Goal: Find specific page/section: Find specific page/section

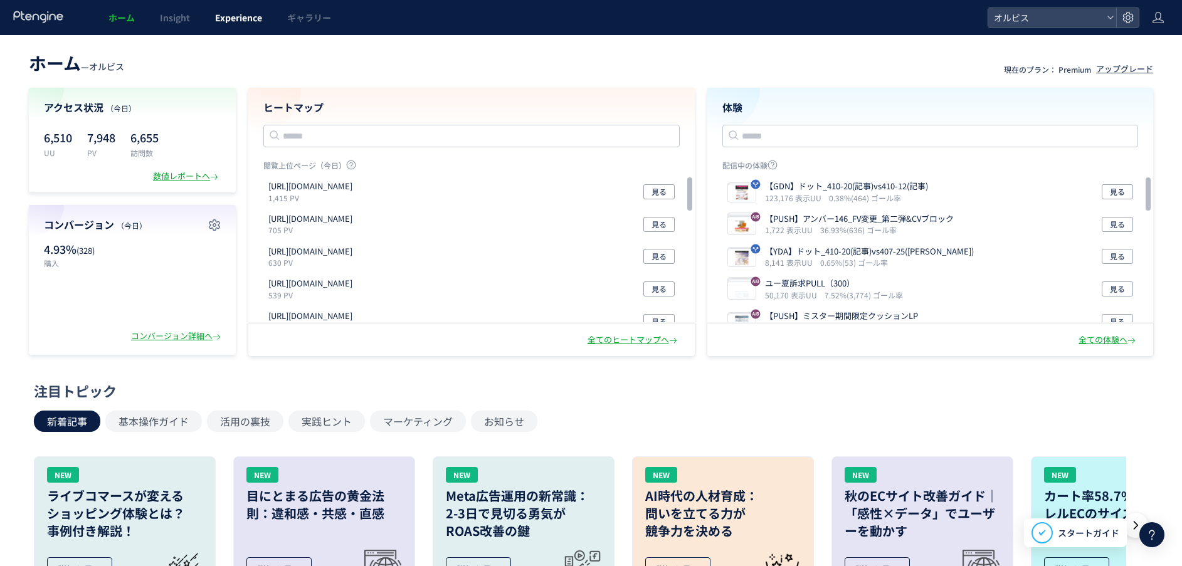
click at [231, 19] on span "Experience" at bounding box center [238, 17] width 47 height 13
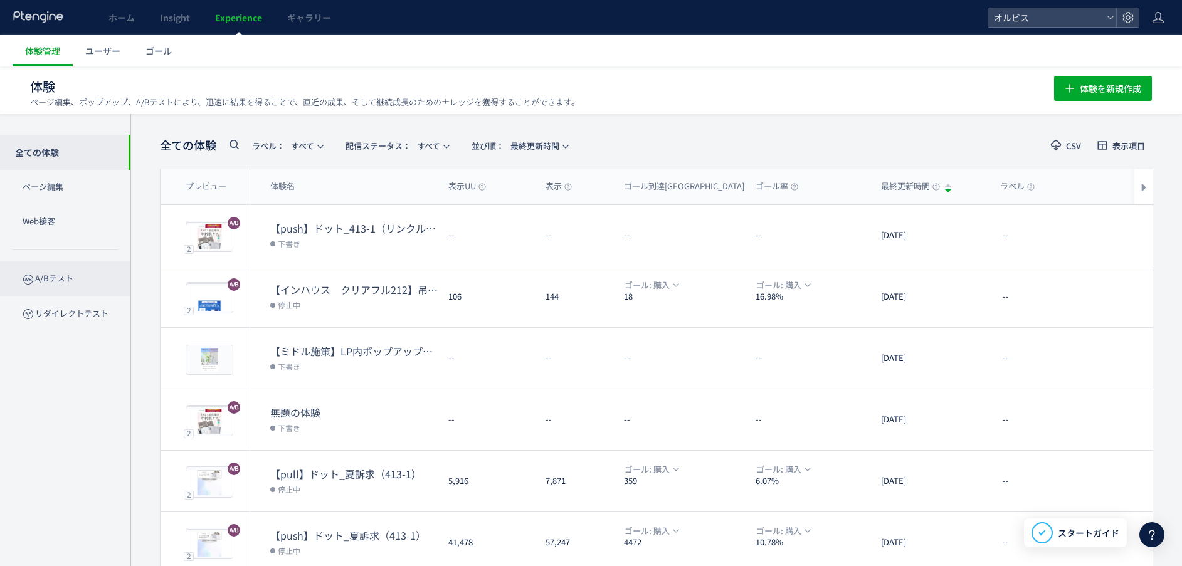
click at [71, 287] on p "A/Bテスト" at bounding box center [65, 278] width 130 height 34
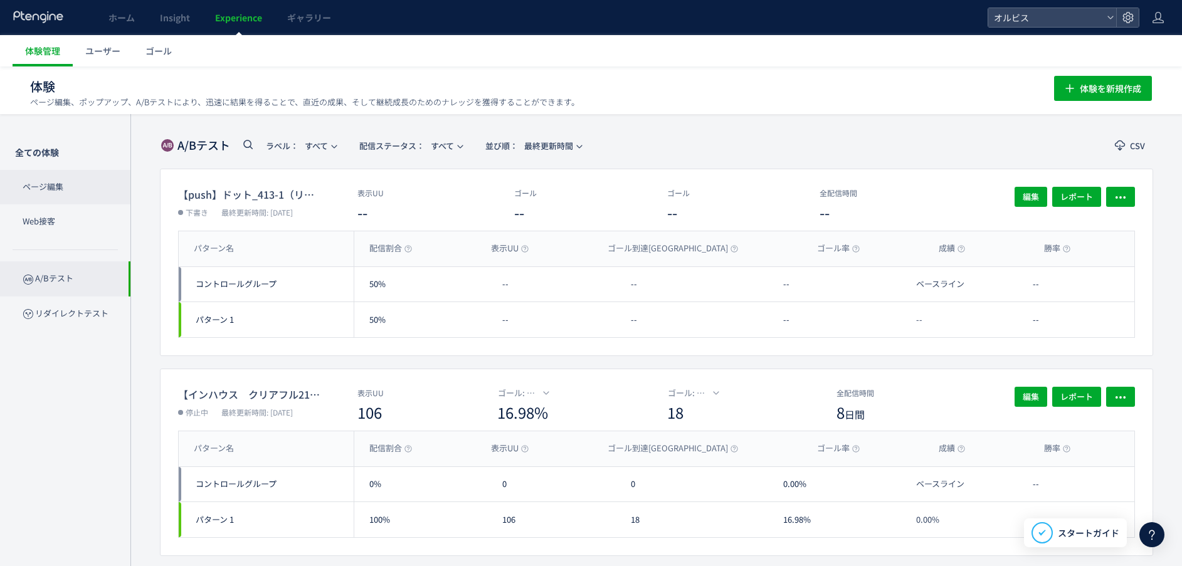
click at [75, 181] on p "ページ編集" at bounding box center [65, 187] width 130 height 34
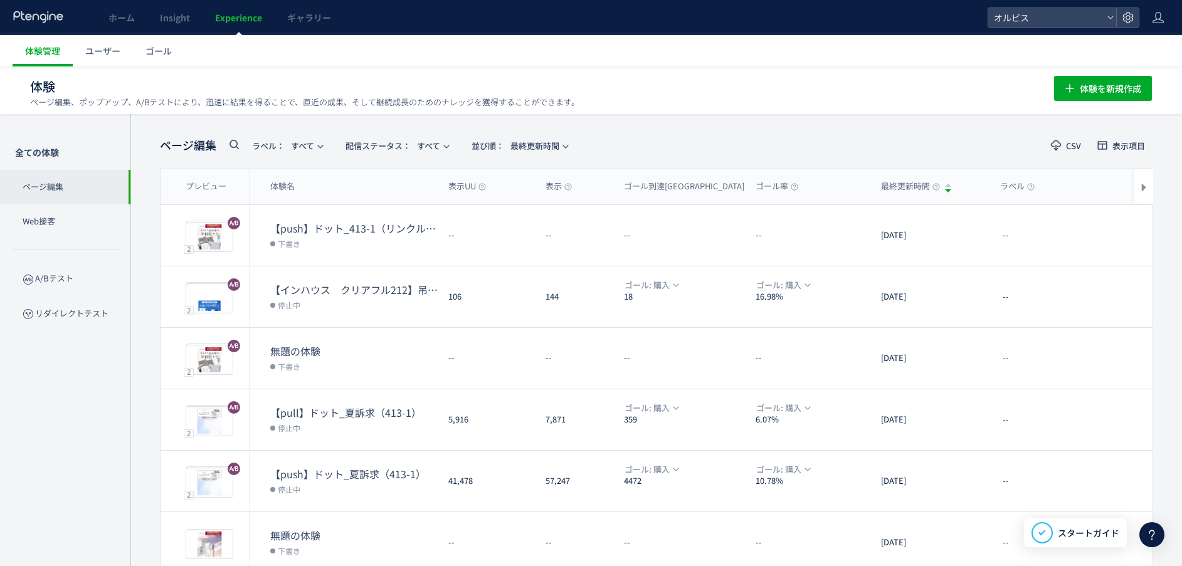
click at [240, 21] on span "Experience" at bounding box center [238, 17] width 47 height 13
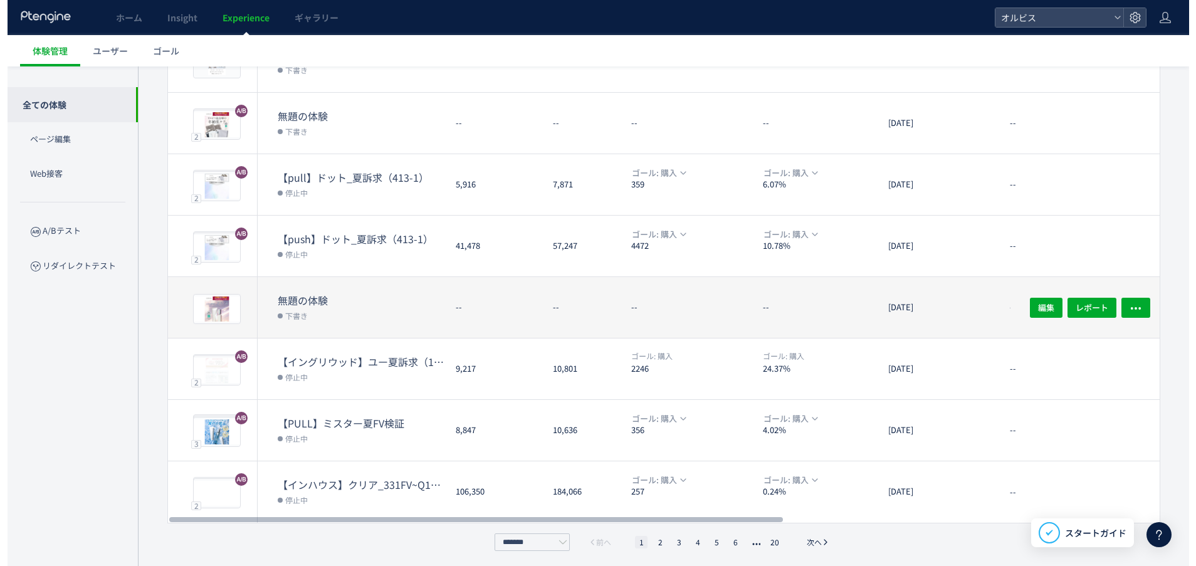
scroll to position [300, 0]
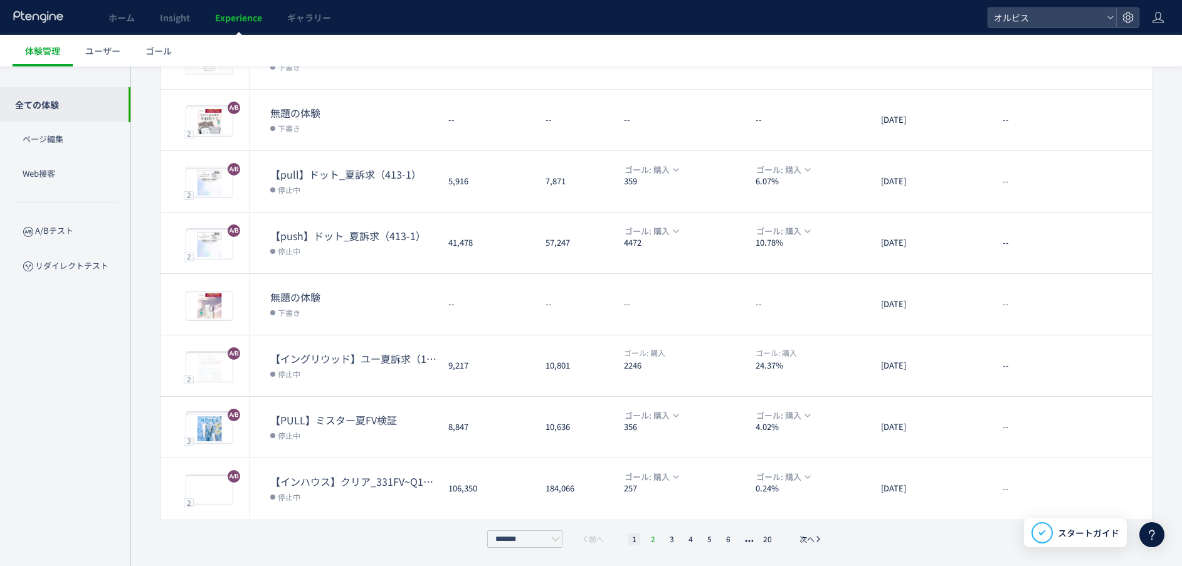
click at [653, 534] on li "2" at bounding box center [652, 539] width 13 height 13
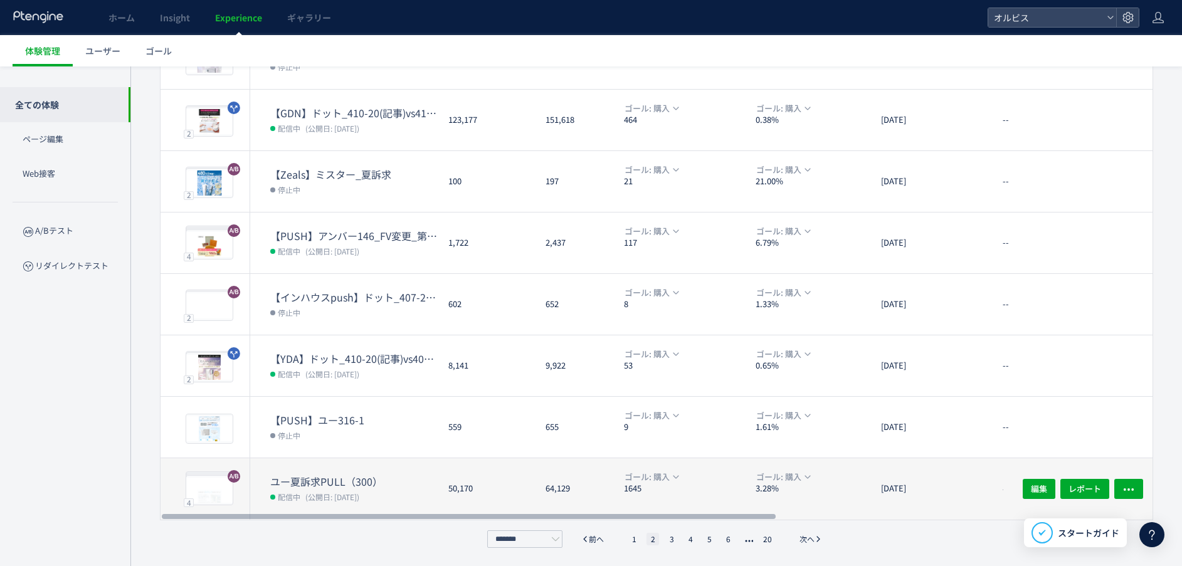
click at [359, 492] on span "(公開日: [DATE])" at bounding box center [332, 497] width 54 height 11
